Goal: Information Seeking & Learning: Learn about a topic

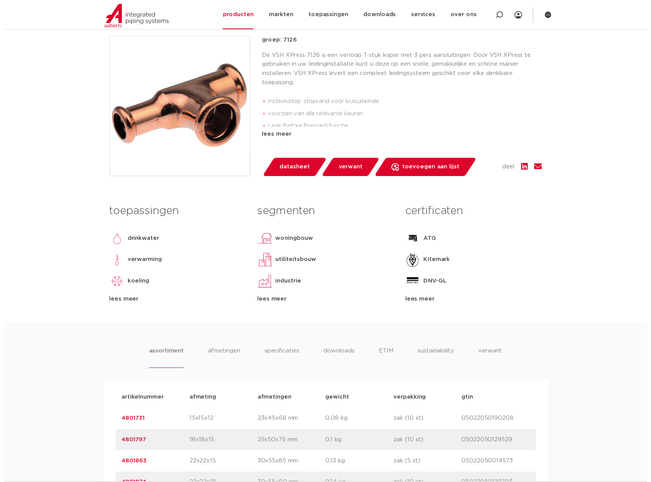
scroll to position [192, 0]
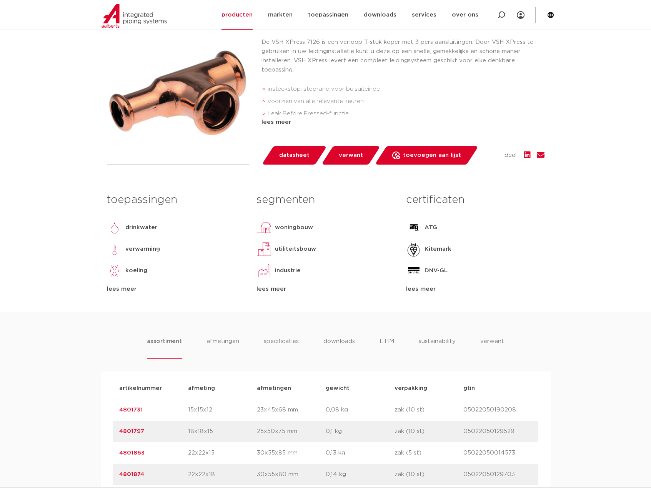
click at [292, 158] on span "datasheet" at bounding box center [294, 155] width 30 height 12
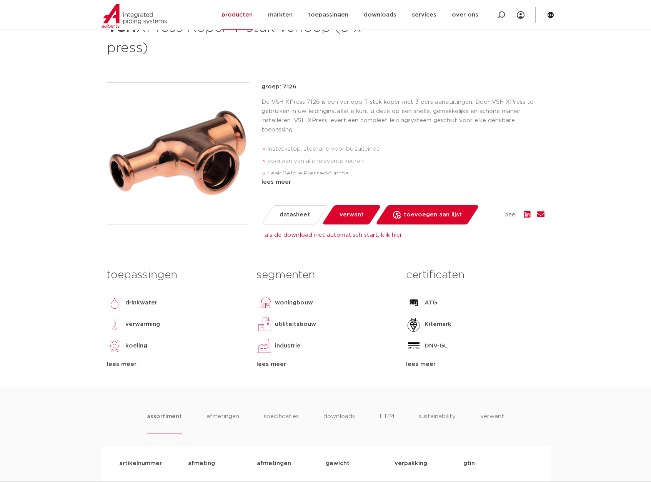
scroll to position [0, 0]
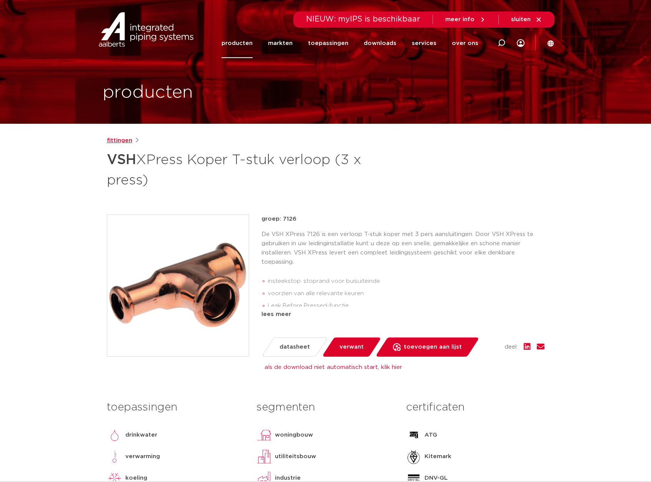
click at [124, 141] on link "fittingen" at bounding box center [119, 140] width 25 height 9
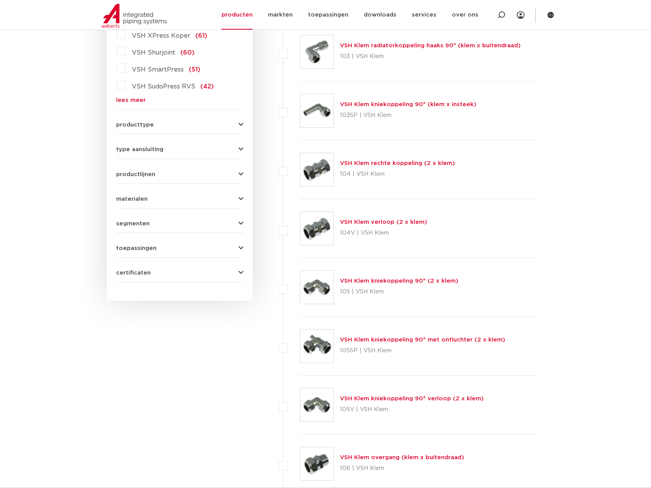
scroll to position [115, 0]
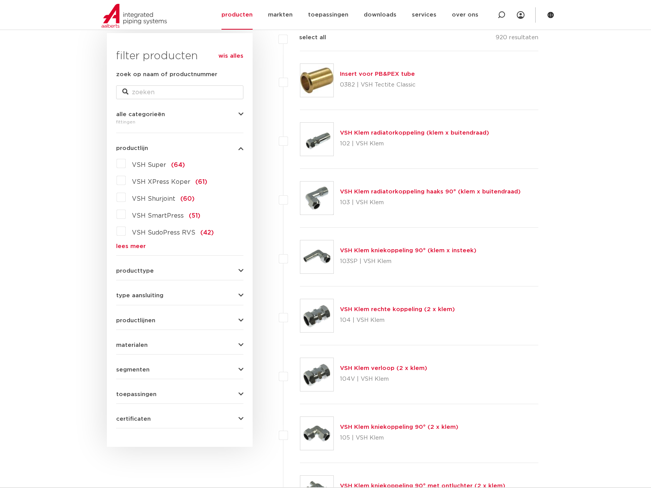
click at [126, 232] on label "VSH SudoPress RVS (42)" at bounding box center [170, 231] width 88 height 12
click at [0, 0] on input "VSH SudoPress RVS (42)" at bounding box center [0, 0] width 0 height 0
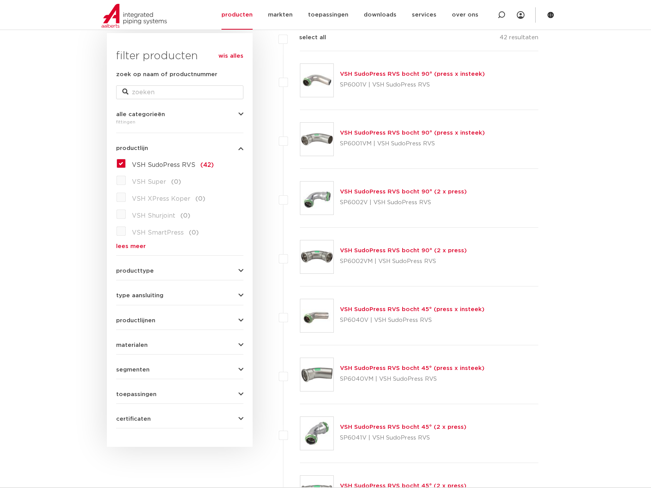
scroll to position [115, 0]
click at [383, 72] on link "VSH SudoPress RVS bocht 90° (press x insteek)" at bounding box center [412, 74] width 145 height 6
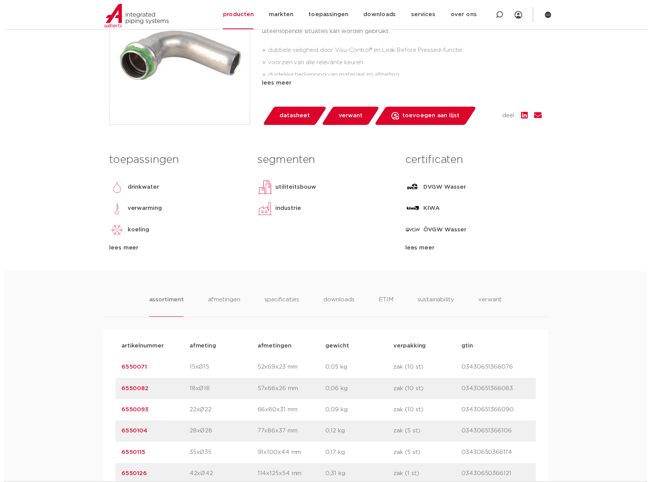
scroll to position [231, 0]
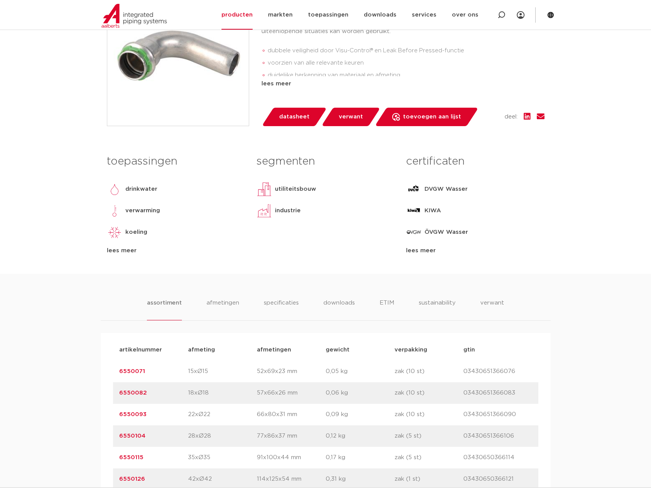
click at [288, 120] on span "datasheet" at bounding box center [294, 117] width 30 height 12
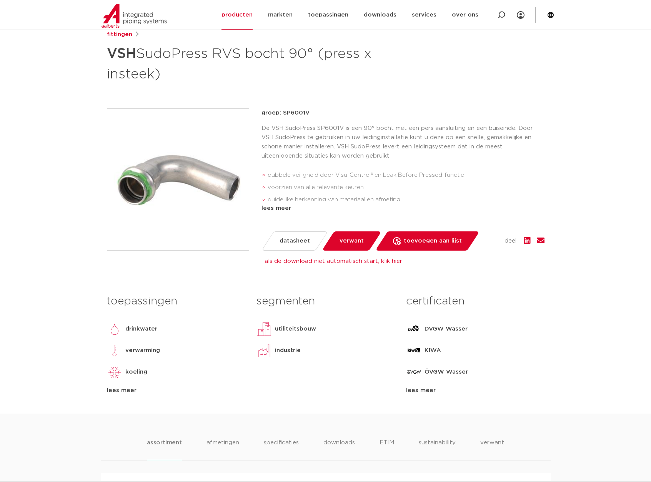
scroll to position [77, 0]
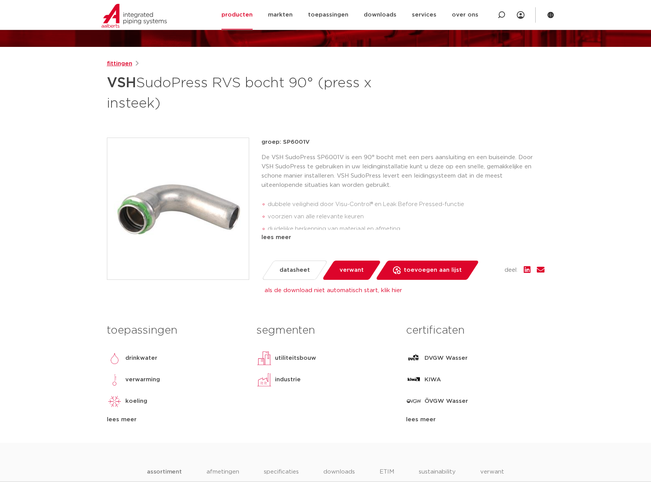
click at [123, 63] on link "fittingen" at bounding box center [119, 63] width 25 height 9
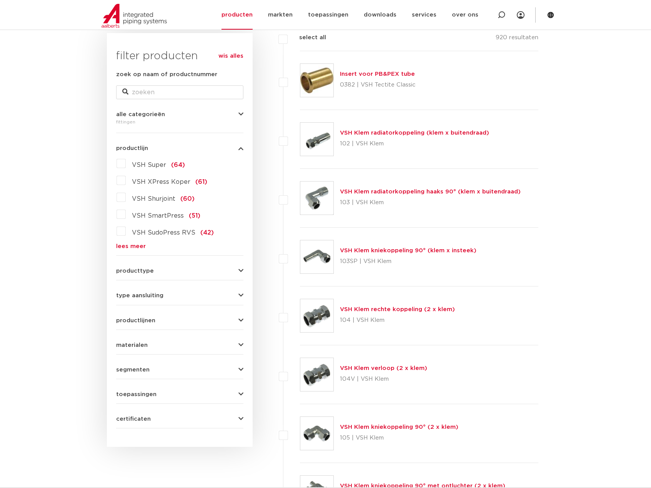
click at [137, 247] on link "lees meer" at bounding box center [179, 246] width 127 height 6
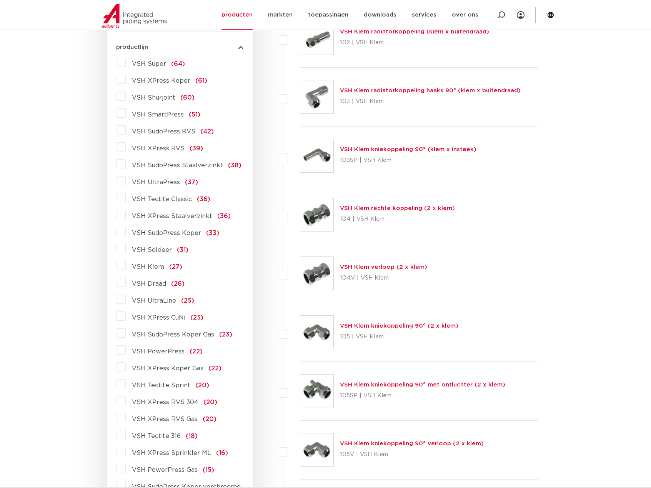
scroll to position [231, 0]
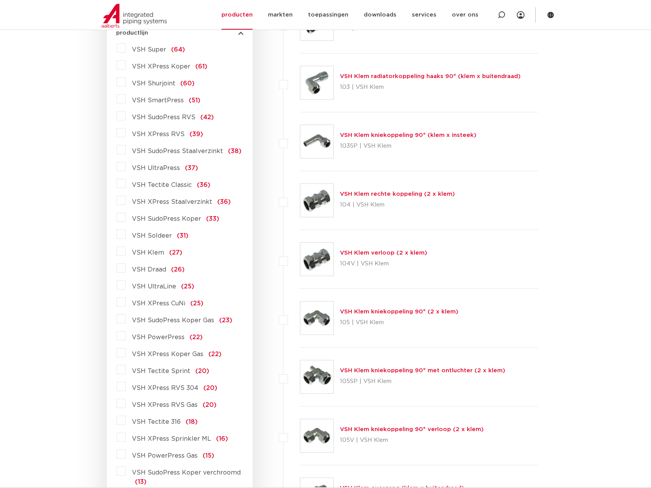
click at [150, 134] on span "VSH XPress RVS" at bounding box center [158, 134] width 53 height 6
click at [0, 0] on input "VSH XPress RVS (39)" at bounding box center [0, 0] width 0 height 0
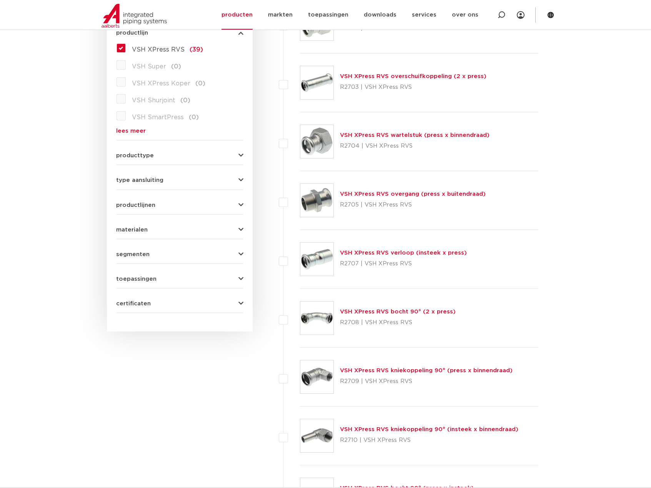
scroll to position [231, 0]
click at [370, 74] on link "VSH XPress RVS overschuifkoppeling (2 x press)" at bounding box center [413, 76] width 146 height 6
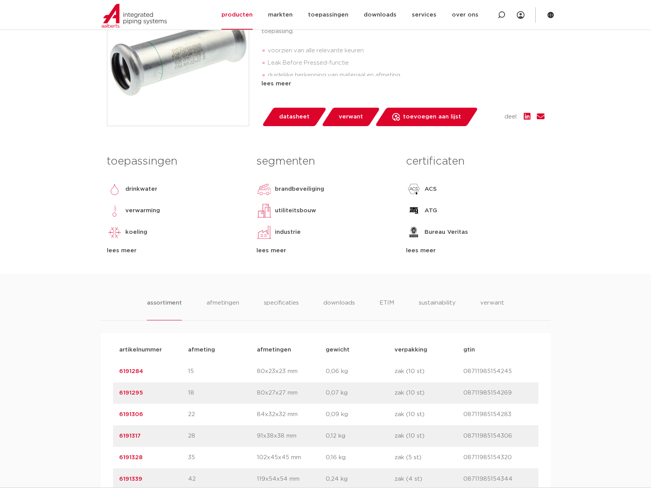
click at [288, 118] on span "datasheet" at bounding box center [294, 117] width 30 height 12
